Goal: Information Seeking & Learning: Compare options

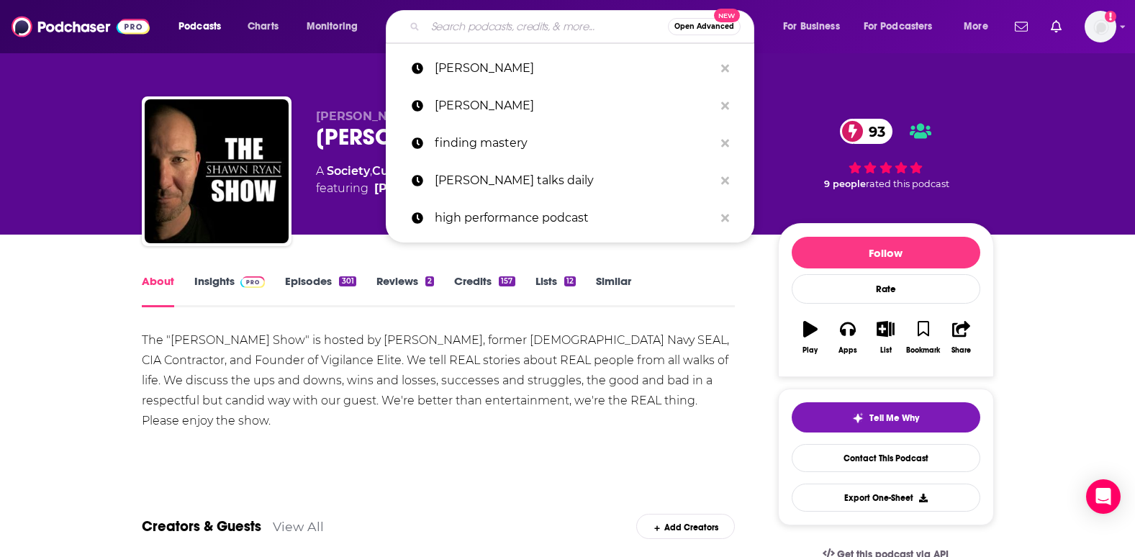
click at [463, 32] on input "Search podcasts, credits, & more..." at bounding box center [546, 26] width 242 height 23
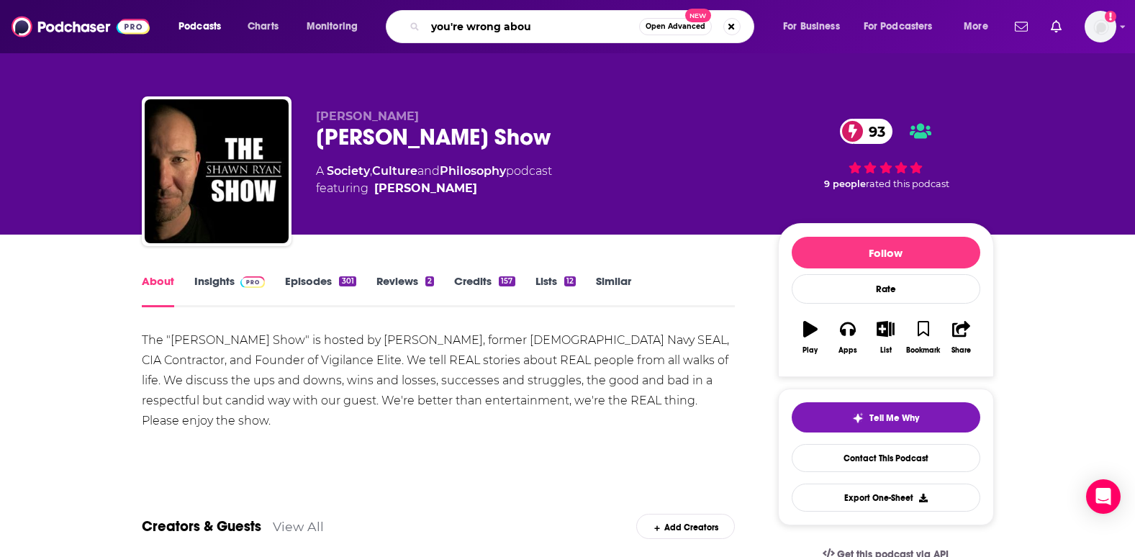
type input "you're wrong about"
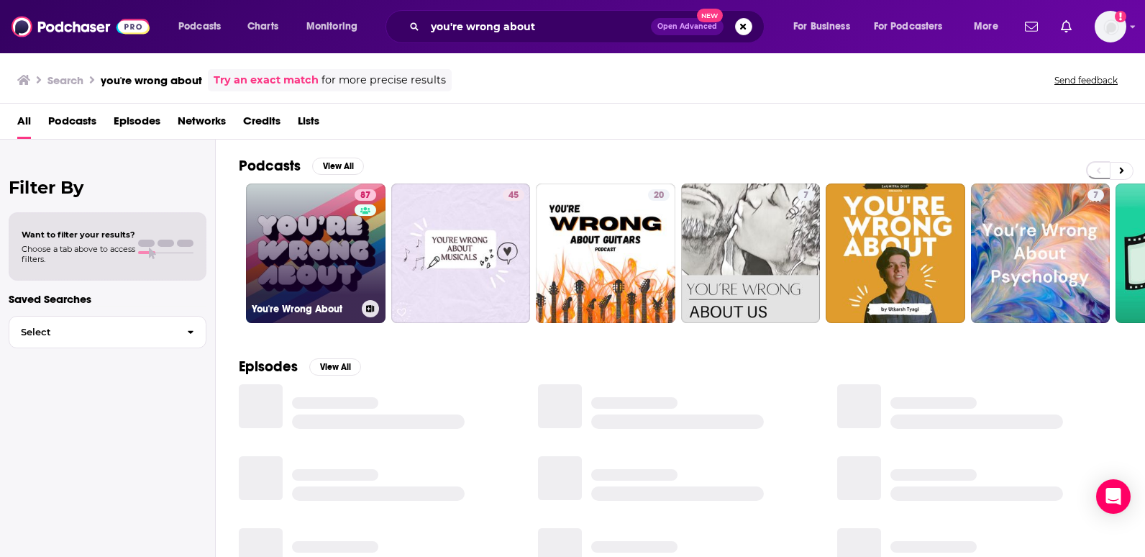
click at [321, 254] on link "87 You're Wrong About" at bounding box center [316, 253] width 140 height 140
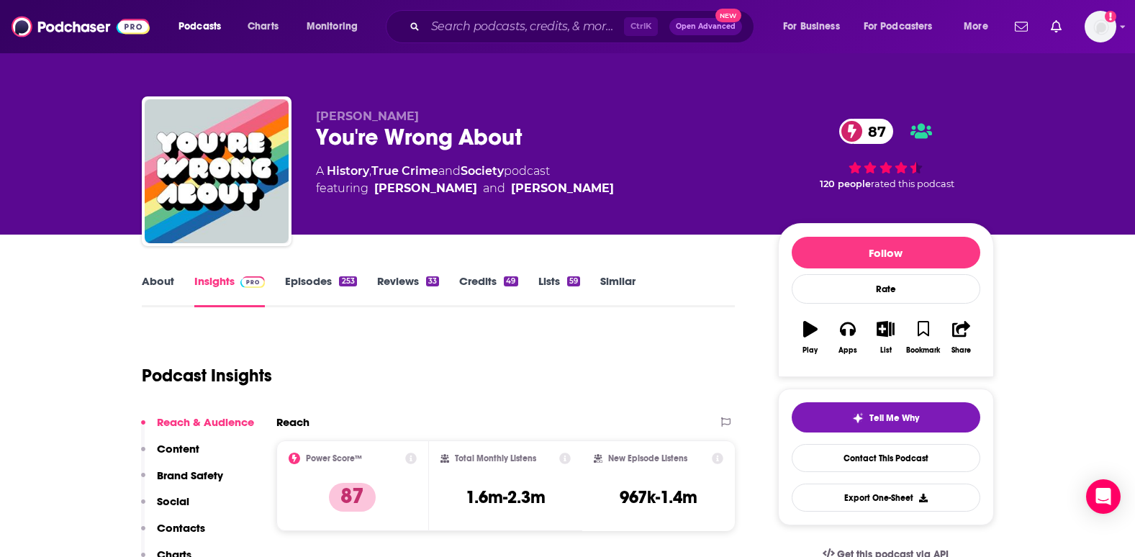
click at [606, 280] on link "Similar" at bounding box center [617, 290] width 35 height 33
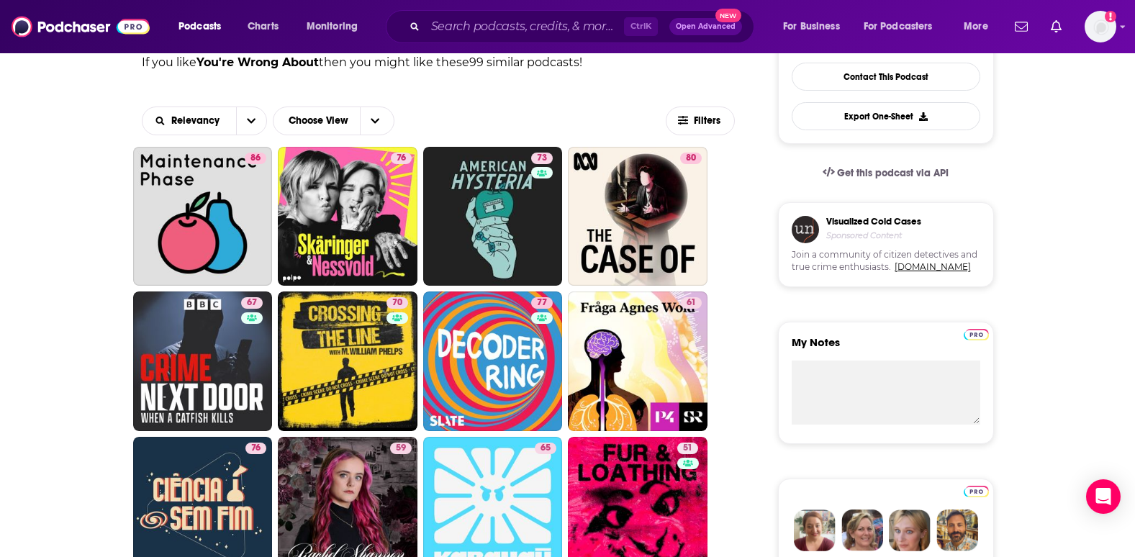
scroll to position [360, 0]
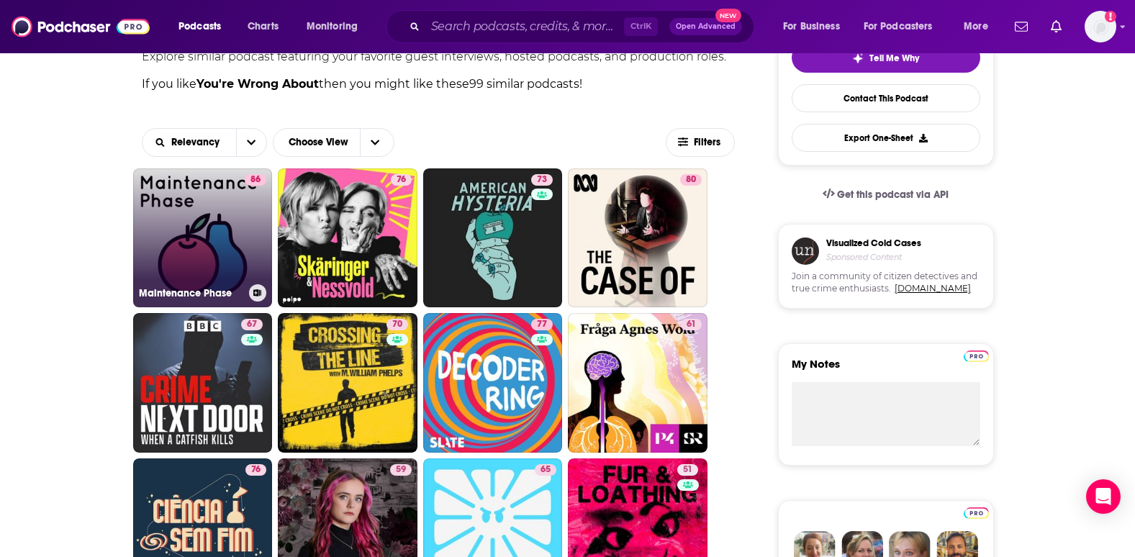
click at [190, 219] on link "86 Maintenance Phase" at bounding box center [203, 238] width 140 height 140
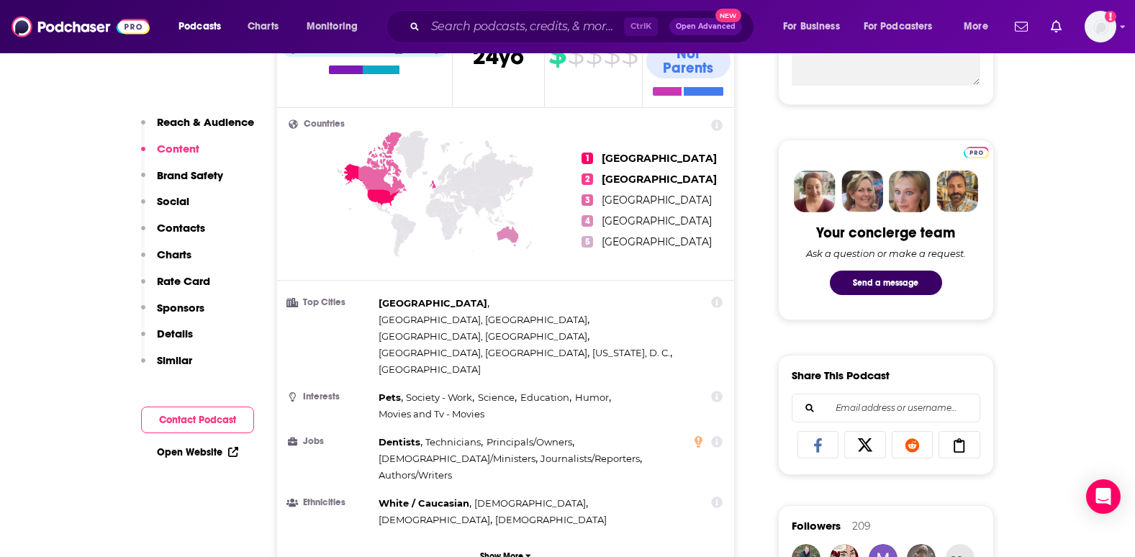
scroll to position [504, 0]
